Goal: Transaction & Acquisition: Purchase product/service

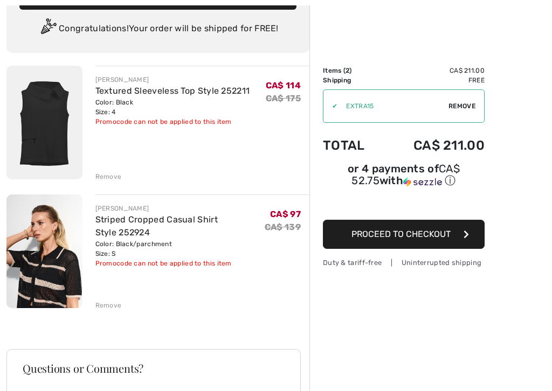
scroll to position [76, 0]
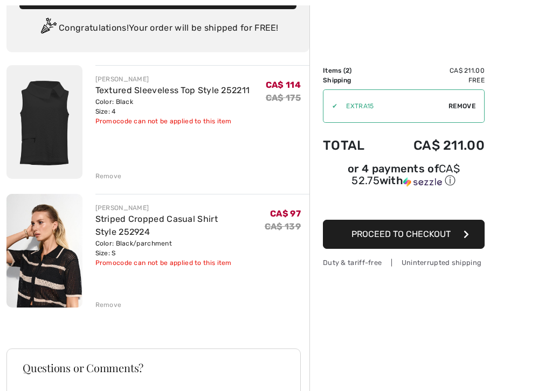
click at [106, 310] on div "Remove" at bounding box center [108, 305] width 26 height 10
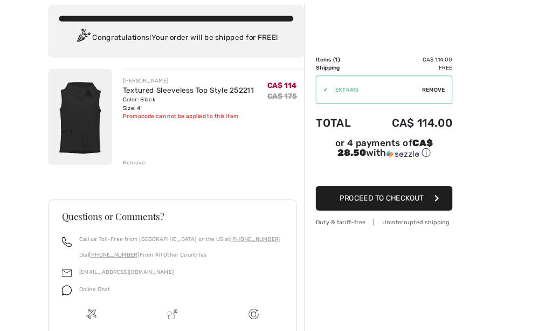
scroll to position [0, 0]
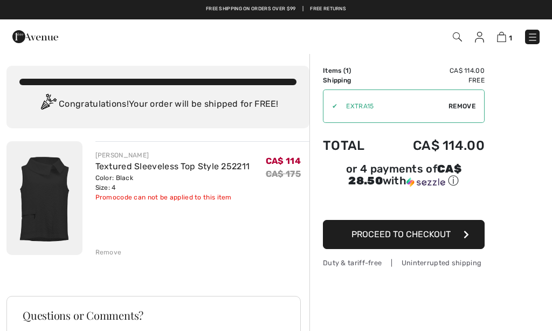
click at [533, 37] on img at bounding box center [532, 37] width 11 height 11
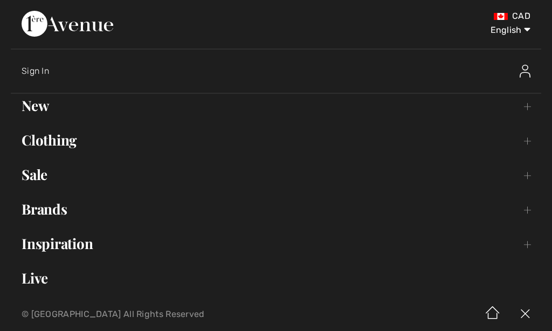
click at [65, 212] on link "Brands Open submenu" at bounding box center [276, 209] width 531 height 24
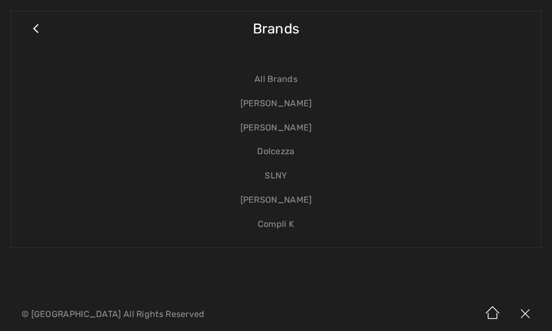
click at [291, 224] on link "Compli K" at bounding box center [276, 224] width 508 height 24
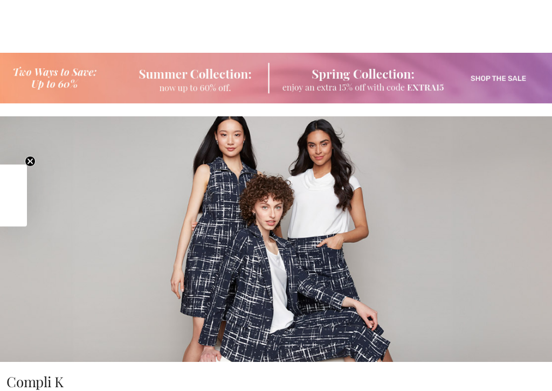
checkbox input "true"
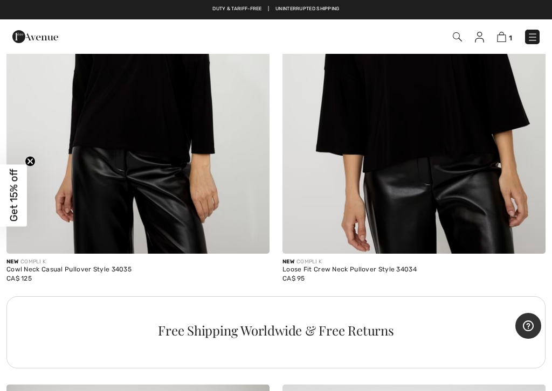
scroll to position [2790, 0]
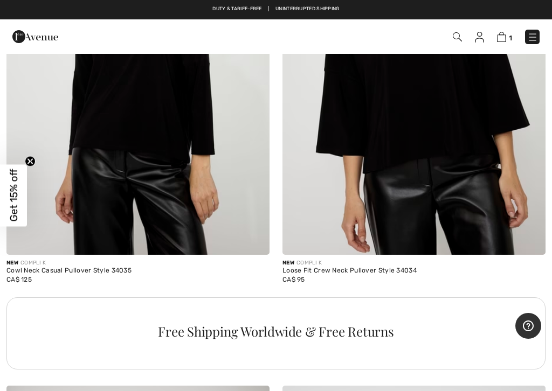
click at [473, 123] on img at bounding box center [414, 57] width 263 height 395
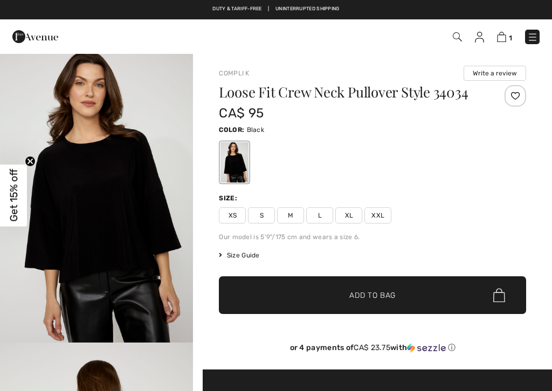
checkbox input "true"
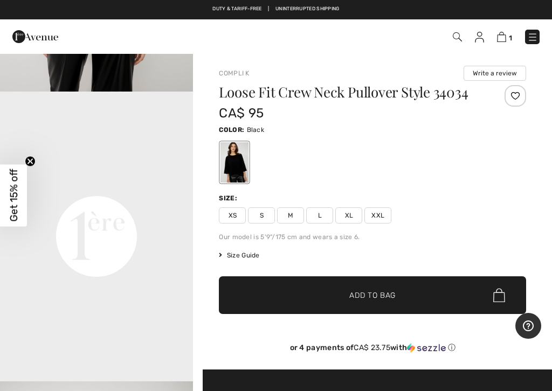
click at [237, 215] on span "XS" at bounding box center [232, 216] width 27 height 16
click at [309, 300] on span "✔ Added to Bag Add to Bag" at bounding box center [372, 296] width 307 height 38
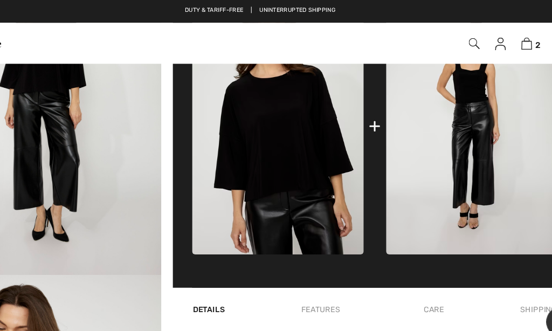
scroll to position [430, 0]
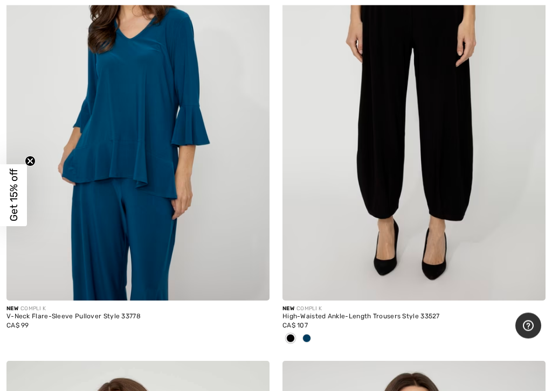
scroll to position [6010, 0]
click at [467, 168] on img at bounding box center [414, 103] width 263 height 395
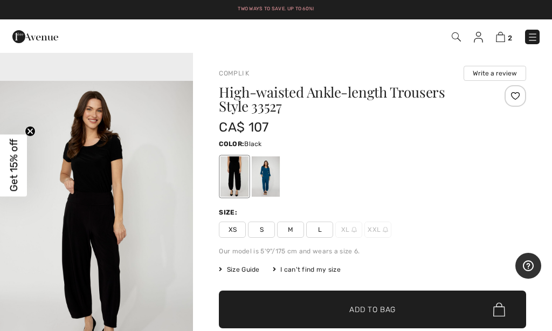
scroll to position [900, 0]
click at [265, 229] on span "S" at bounding box center [261, 230] width 27 height 16
click at [266, 306] on span "✔ Added to Bag Add to Bag" at bounding box center [372, 310] width 307 height 38
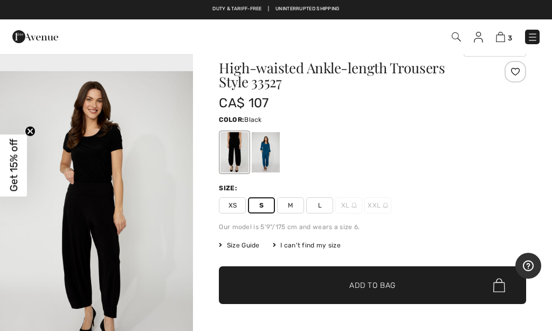
scroll to position [0, 0]
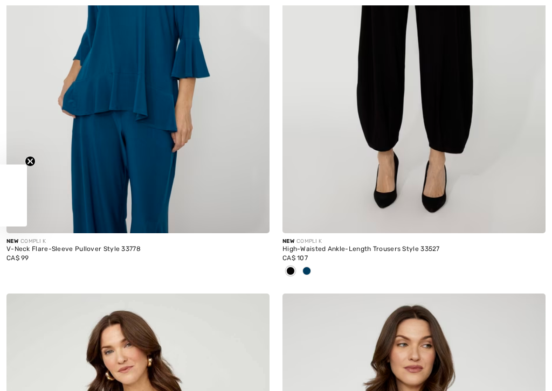
checkbox input "true"
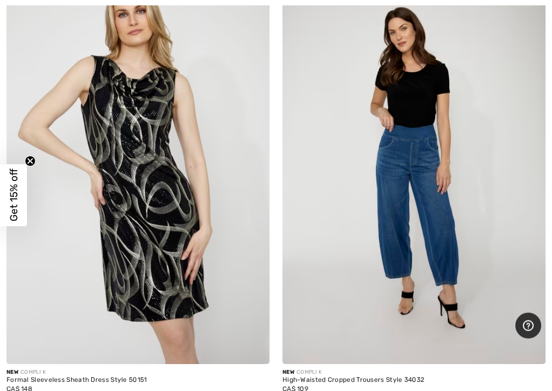
scroll to position [7311, 0]
click at [432, 205] on img at bounding box center [414, 167] width 263 height 395
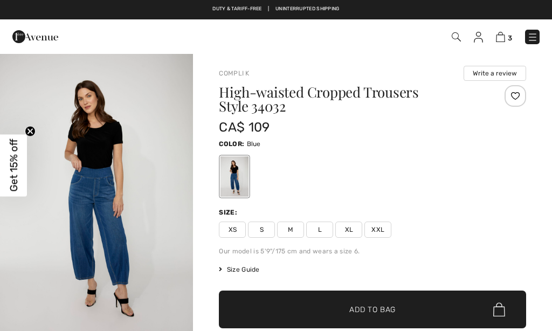
checkbox input "true"
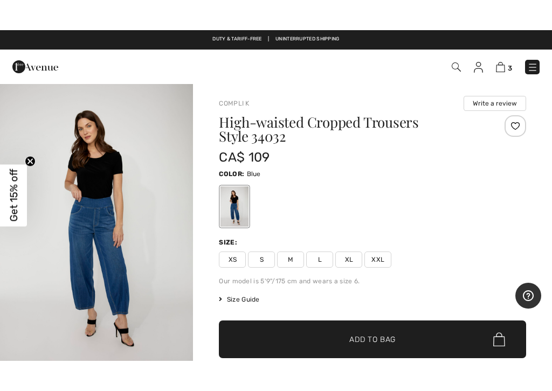
scroll to position [5, 0]
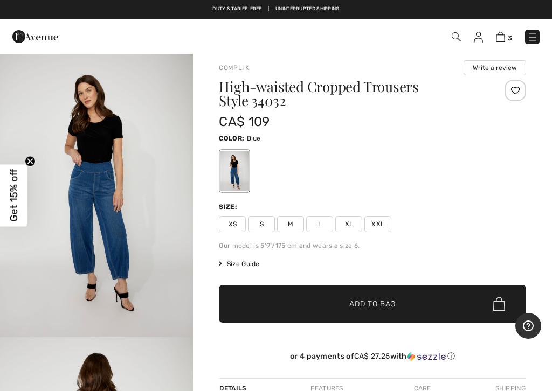
click at [264, 226] on span "S" at bounding box center [261, 224] width 27 height 16
click at [293, 306] on span "✔ Added to Bag Add to Bag" at bounding box center [372, 304] width 307 height 38
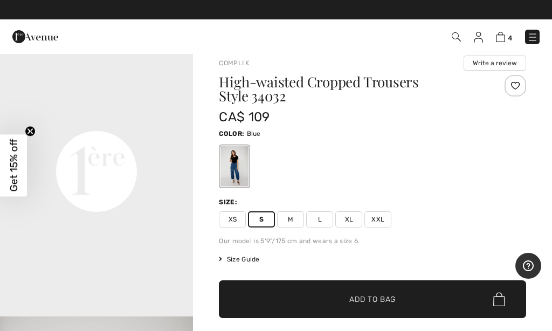
scroll to position [0, 0]
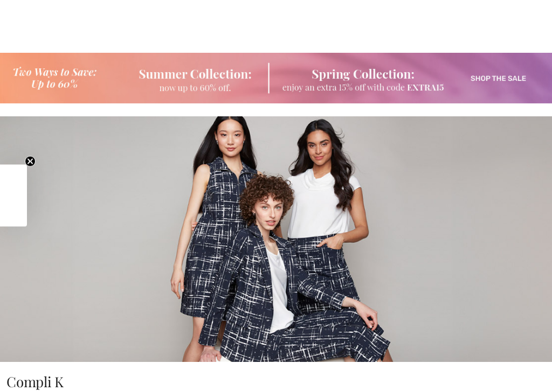
checkbox input "true"
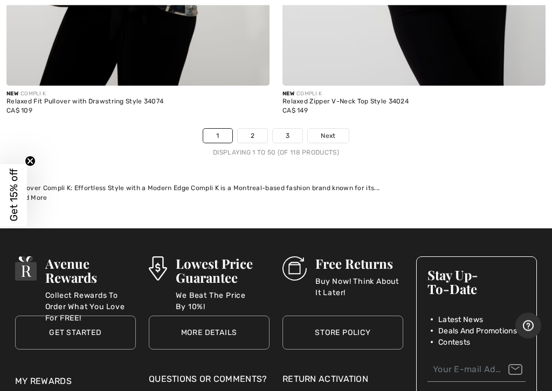
scroll to position [11770, 0]
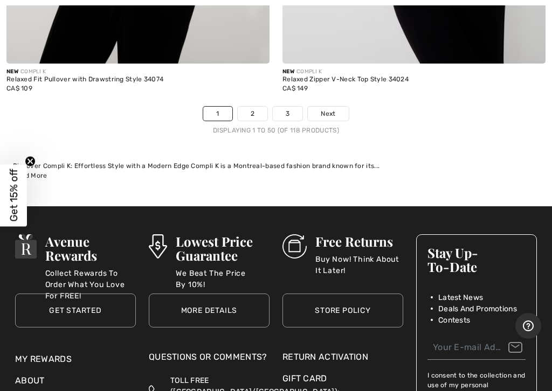
click at [333, 109] on span "Next" at bounding box center [328, 114] width 15 height 10
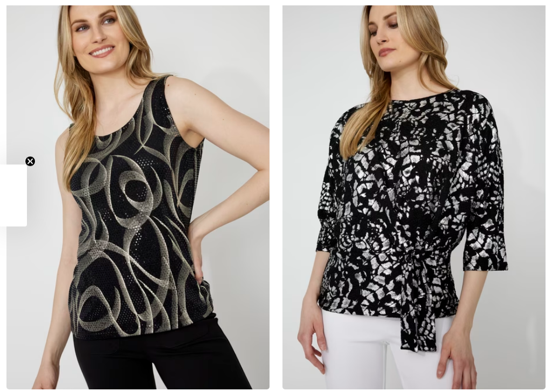
checkbox input "true"
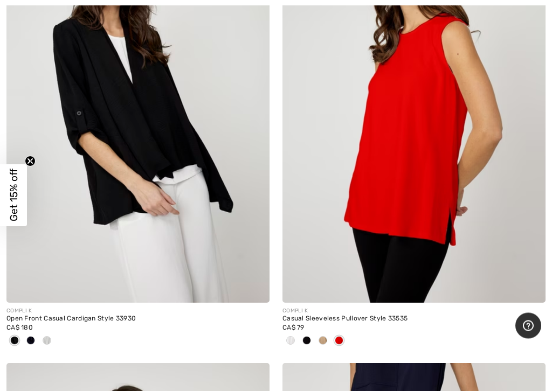
scroll to position [3339, 0]
click at [293, 338] on span at bounding box center [290, 340] width 9 height 9
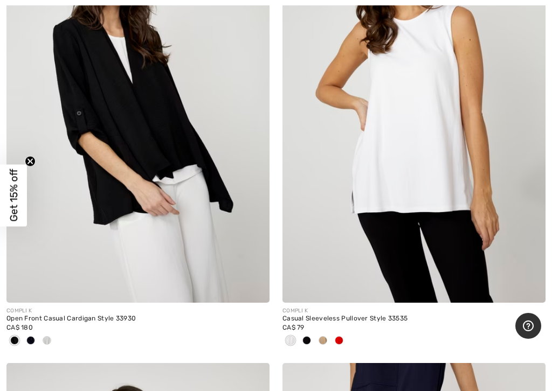
click at [310, 339] on span at bounding box center [306, 340] width 9 height 9
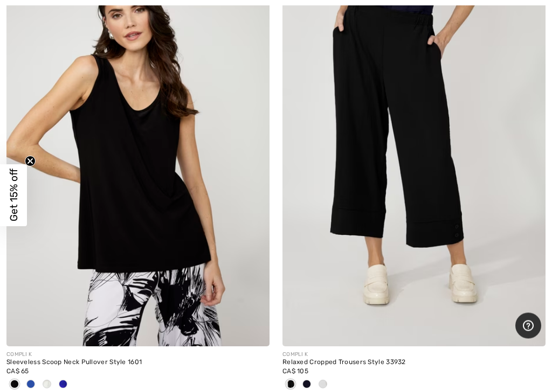
scroll to position [3751, 0]
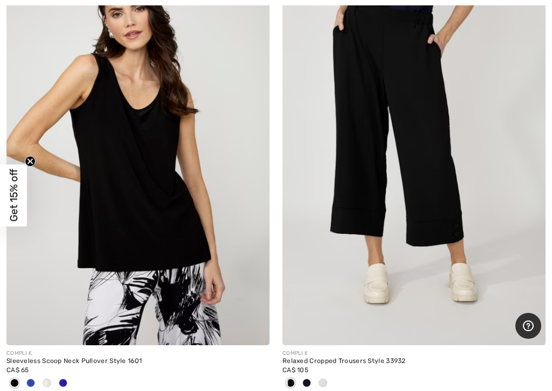
click at [159, 200] on img at bounding box center [137, 148] width 263 height 395
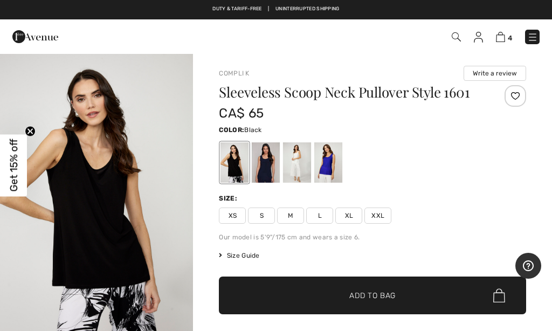
click at [260, 216] on span "S" at bounding box center [261, 216] width 27 height 16
click at [295, 300] on span "✔ Added to Bag Add to Bag" at bounding box center [372, 296] width 307 height 38
click at [271, 170] on div at bounding box center [266, 162] width 28 height 40
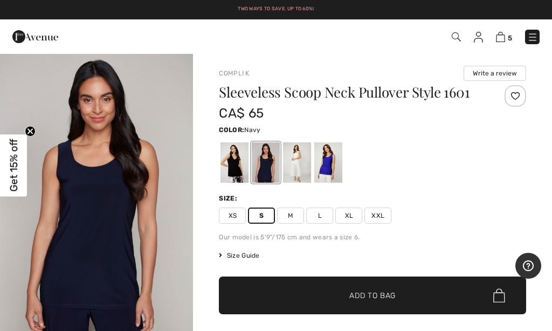
click at [290, 302] on span "✔ Added to Bag Add to Bag" at bounding box center [372, 296] width 307 height 38
click at [300, 166] on div at bounding box center [297, 162] width 28 height 40
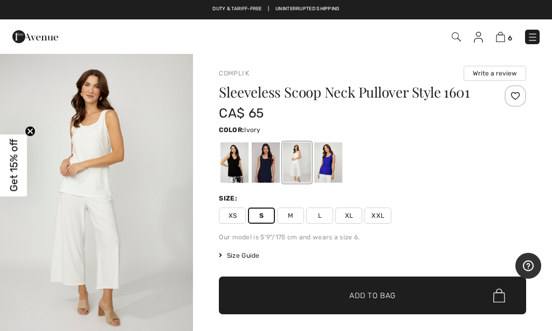
click at [297, 168] on div at bounding box center [297, 162] width 28 height 40
click at [286, 299] on span "✔ Added to Bag Add to Bag" at bounding box center [372, 296] width 307 height 38
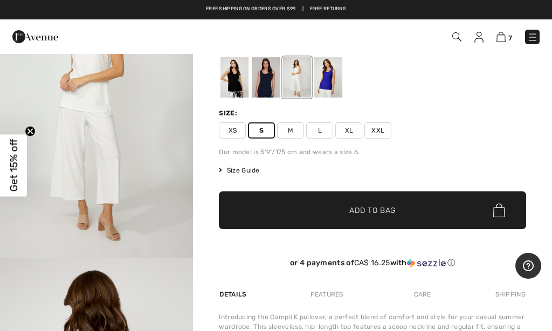
scroll to position [54, 0]
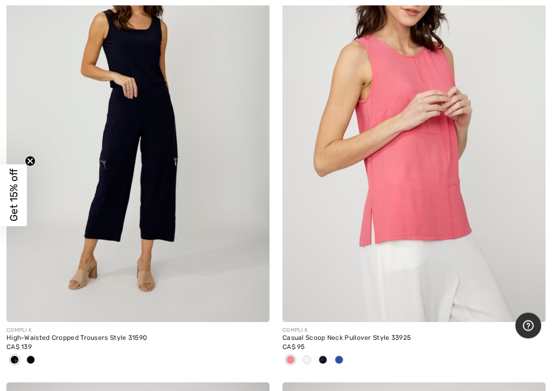
scroll to position [4684, 0]
click at [310, 356] on span at bounding box center [306, 360] width 9 height 9
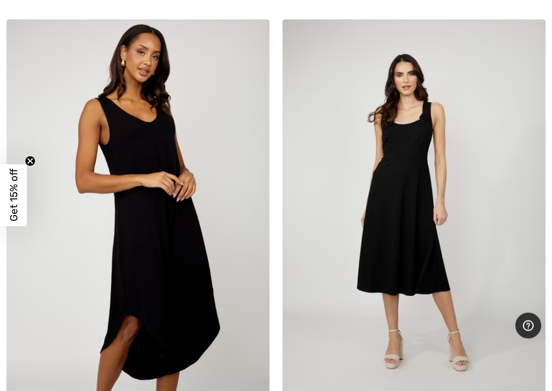
scroll to position [8786, 0]
click at [126, 206] on img at bounding box center [137, 216] width 263 height 395
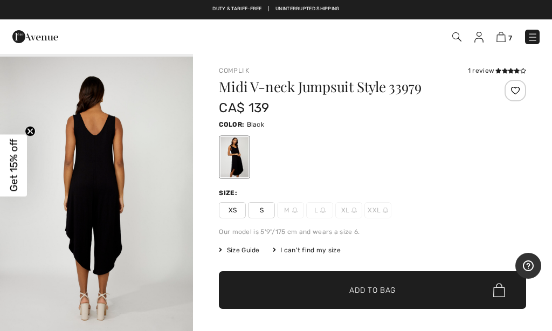
scroll to position [3, 0]
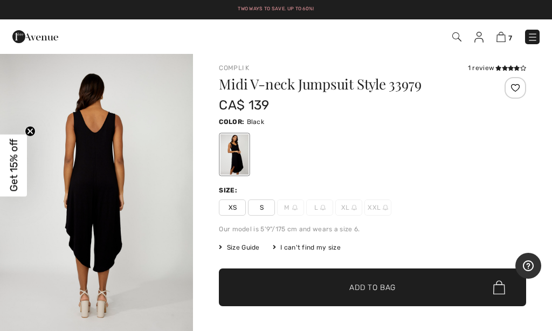
click at [264, 207] on span "S" at bounding box center [261, 208] width 27 height 16
click at [290, 288] on span "✔ Added to Bag Add to Bag" at bounding box center [372, 288] width 307 height 38
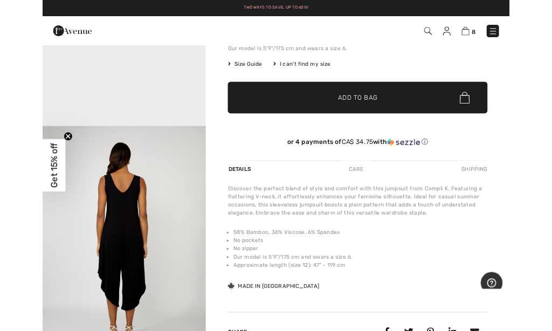
scroll to position [0, 0]
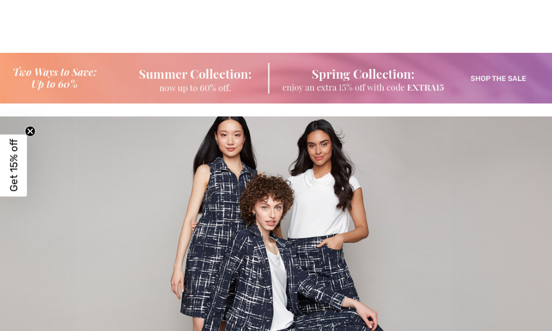
checkbox input "true"
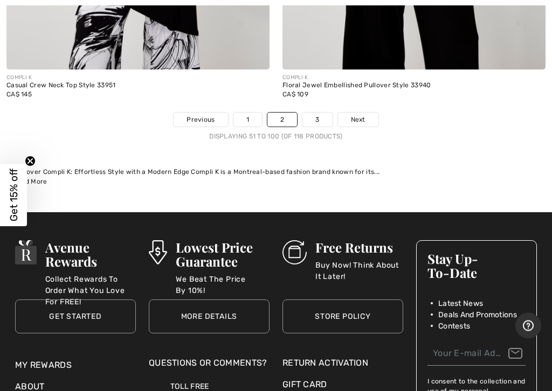
scroll to position [11889, 0]
click at [318, 113] on link "3" at bounding box center [317, 120] width 30 height 14
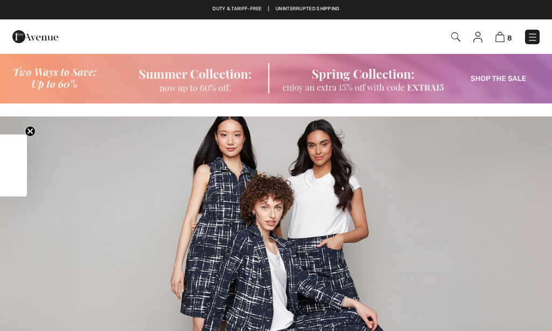
checkbox input "true"
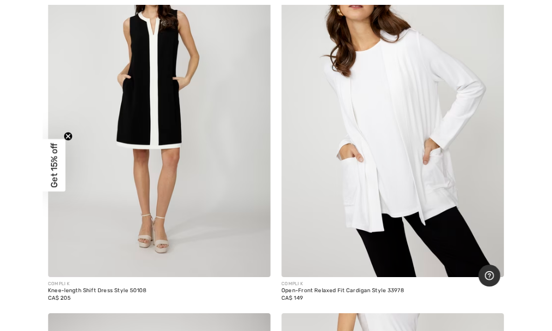
scroll to position [1388, 0]
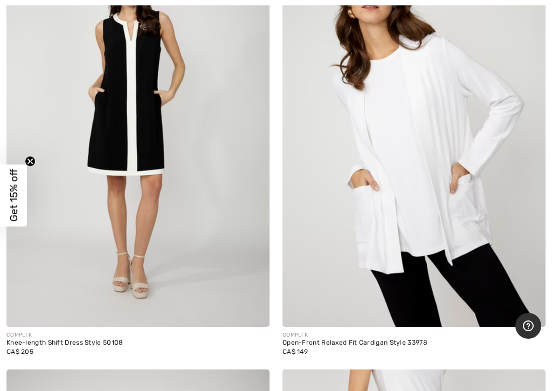
click at [515, 205] on img at bounding box center [414, 130] width 263 height 395
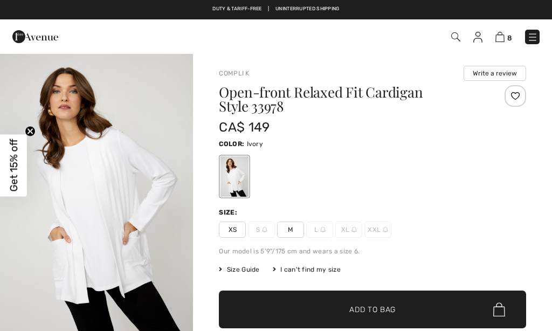
checkbox input "true"
click at [239, 232] on span "XS" at bounding box center [232, 230] width 27 height 16
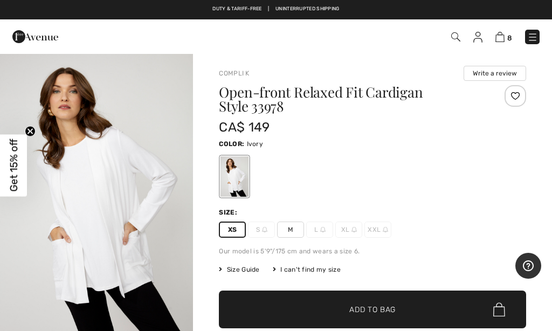
click at [292, 312] on span "✔ Added to Bag Add to Bag" at bounding box center [372, 310] width 307 height 38
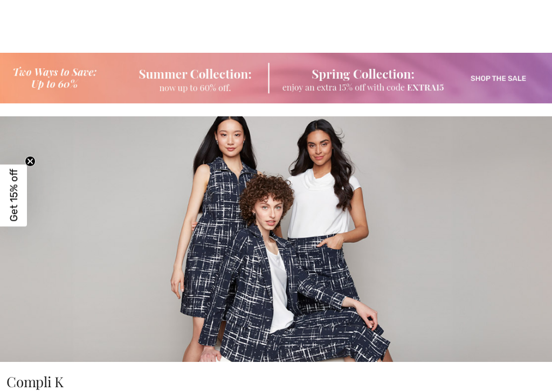
checkbox input "true"
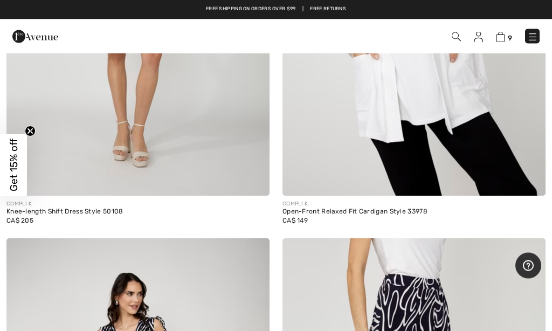
scroll to position [1520, 0]
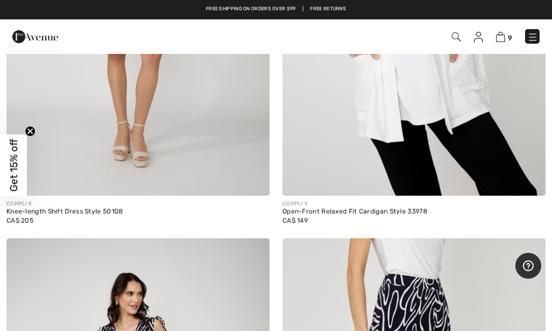
click at [500, 40] on img at bounding box center [500, 37] width 9 height 10
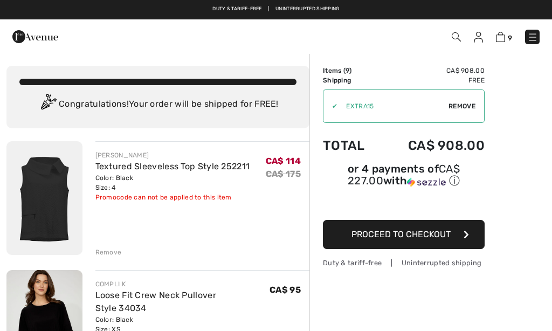
click at [415, 238] on span "Proceed to Checkout" at bounding box center [401, 234] width 99 height 10
click at [531, 37] on img at bounding box center [532, 37] width 11 height 11
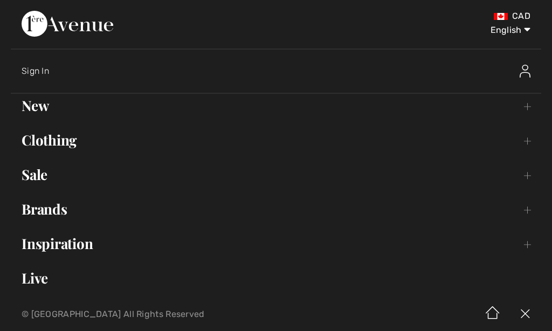
click at [53, 210] on link "Brands Open submenu" at bounding box center [276, 209] width 531 height 24
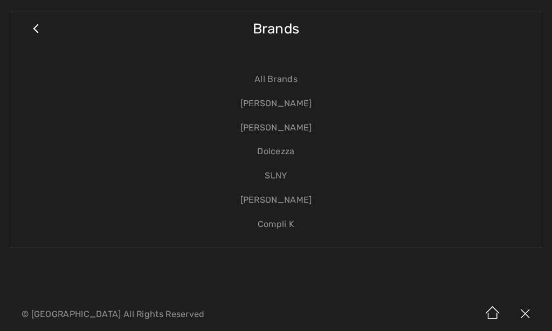
click at [285, 154] on link "Dolcezza" at bounding box center [276, 152] width 508 height 24
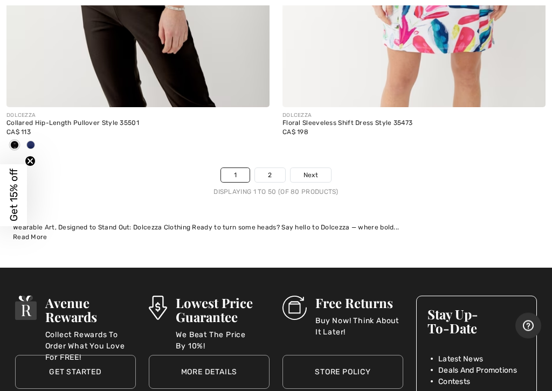
scroll to position [11676, 0]
click at [315, 170] on span "Next" at bounding box center [311, 175] width 15 height 10
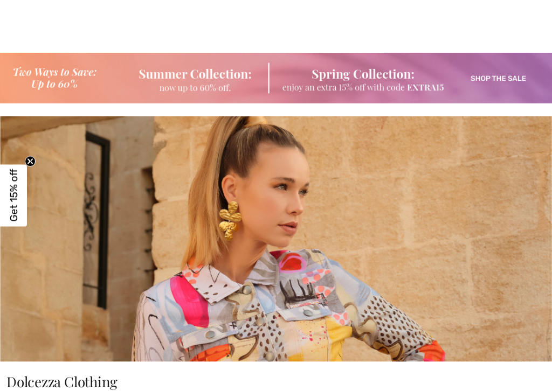
checkbox input "true"
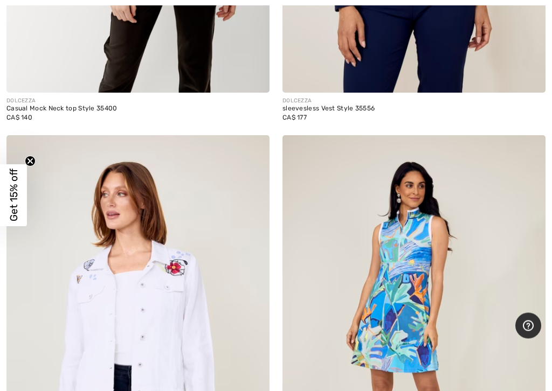
scroll to position [4793, 0]
